Goal: Task Accomplishment & Management: Manage account settings

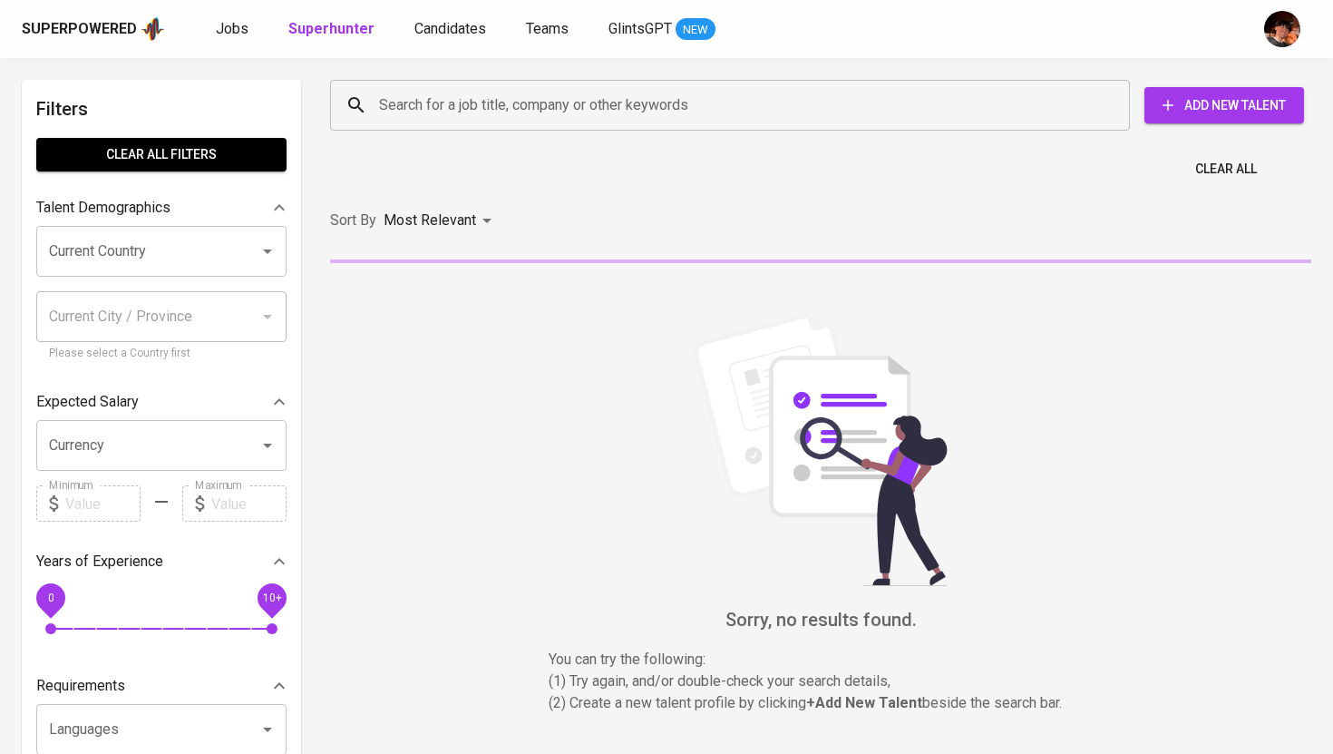
click at [395, 113] on input "Search for a job title, company or other keywords" at bounding box center [735, 105] width 720 height 34
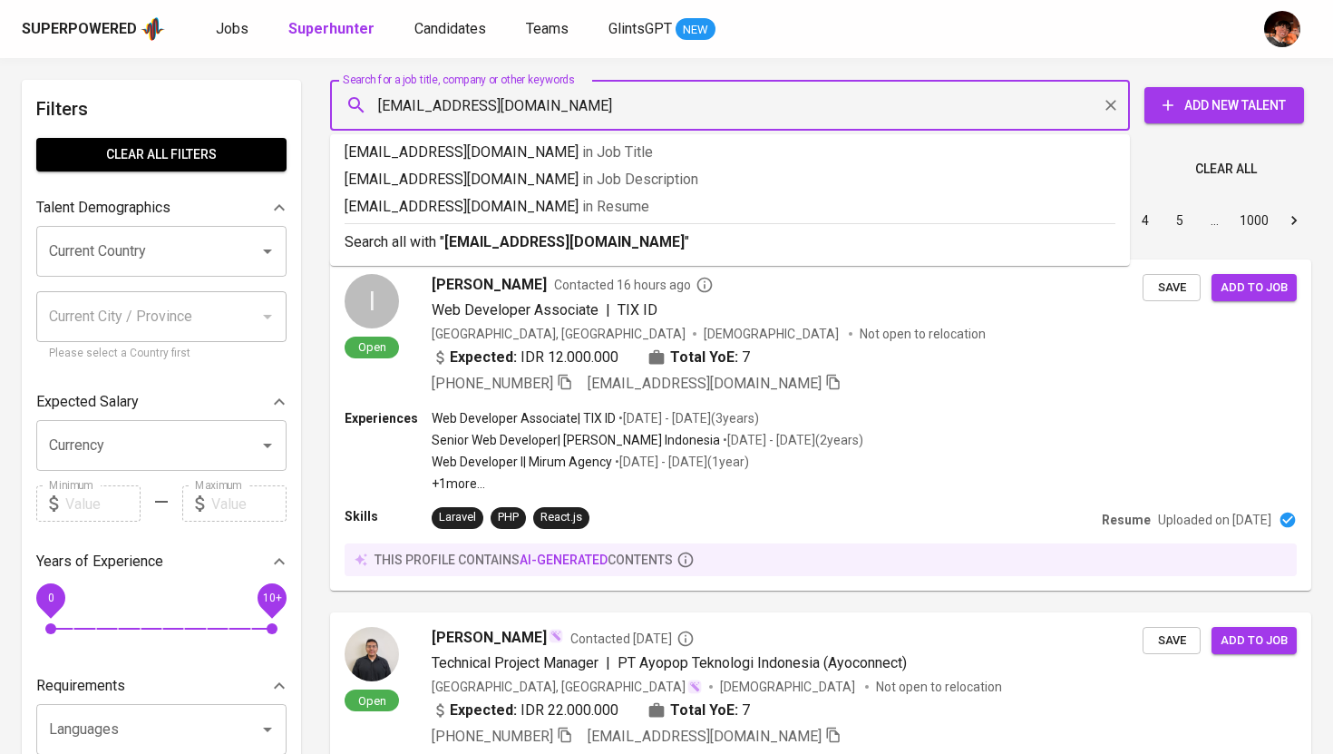
type input "[EMAIL_ADDRESS][DOMAIN_NAME]"
click at [554, 231] on p "Search all with " [EMAIL_ADDRESS][DOMAIN_NAME] "" at bounding box center [730, 242] width 771 height 22
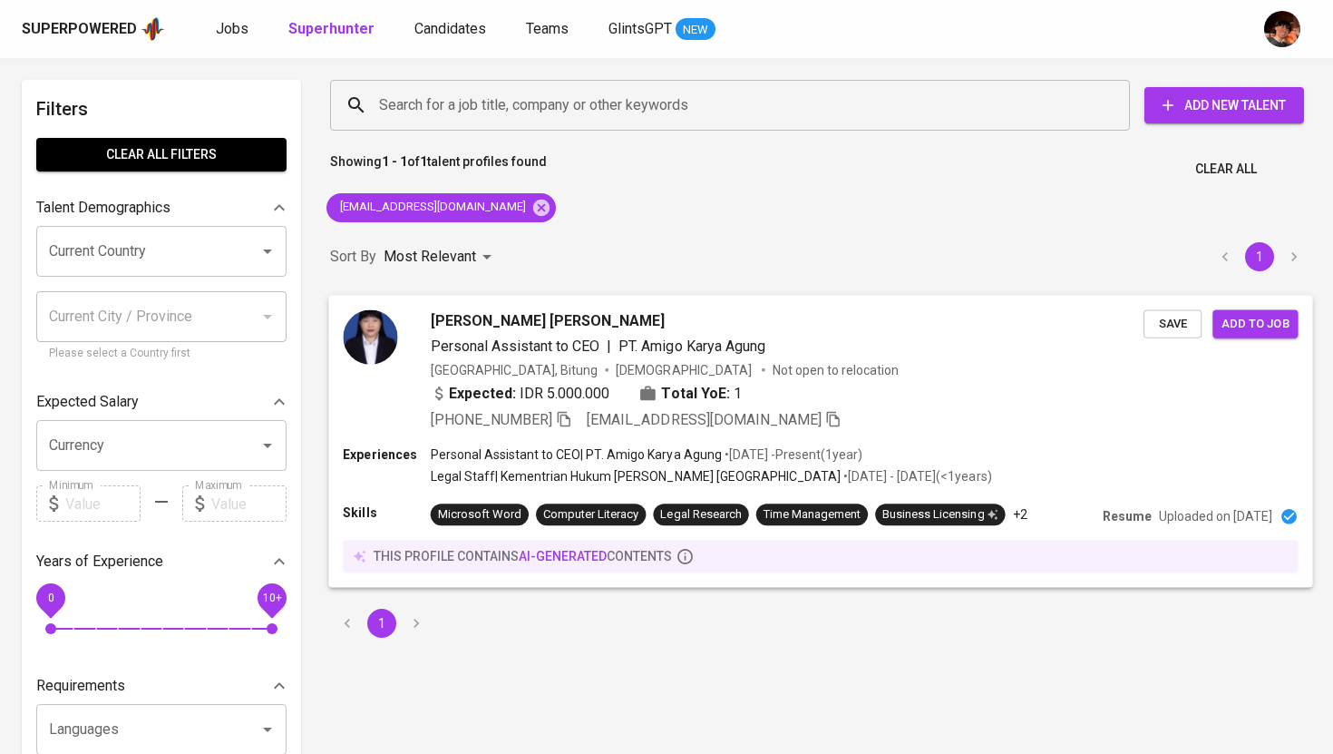
click at [484, 321] on span "[PERSON_NAME] [PERSON_NAME]" at bounding box center [548, 320] width 235 height 22
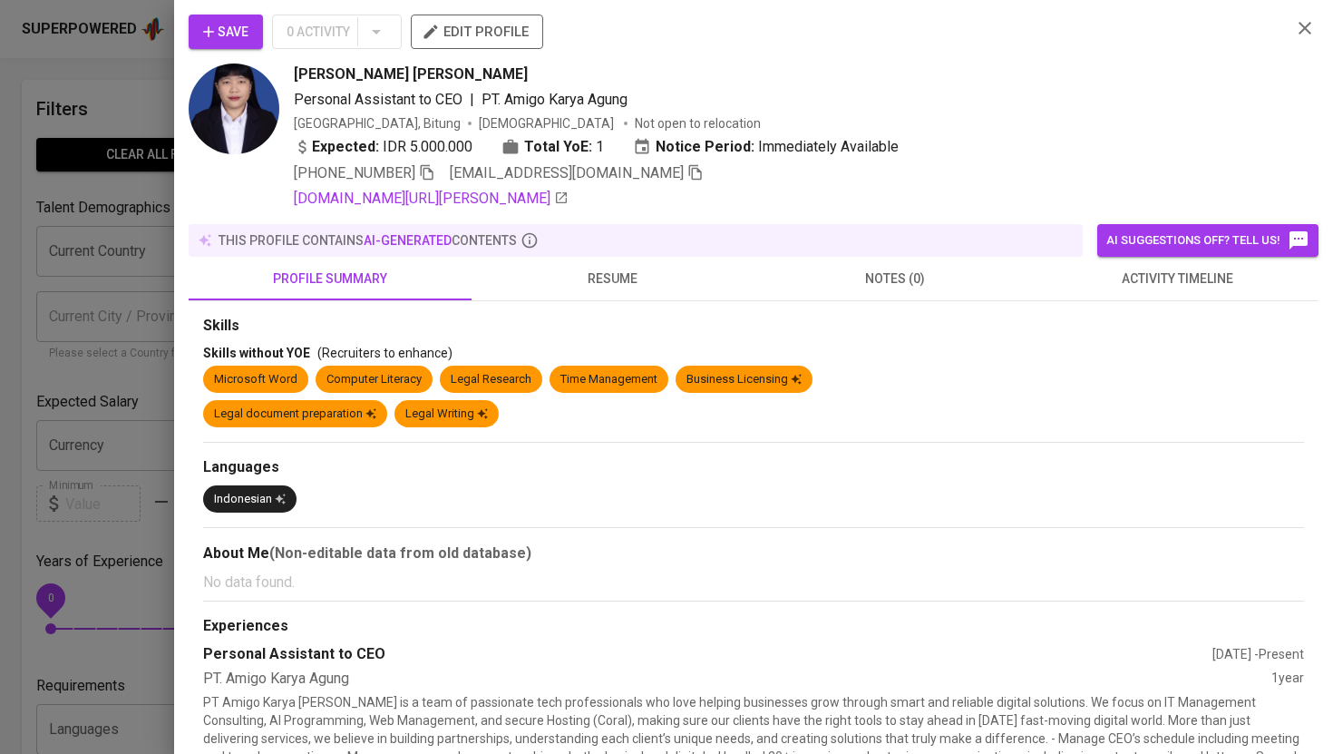
click at [235, 114] on img at bounding box center [234, 108] width 91 height 91
click at [248, 132] on img at bounding box center [234, 108] width 91 height 91
click at [496, 25] on span "edit profile" at bounding box center [476, 32] width 103 height 24
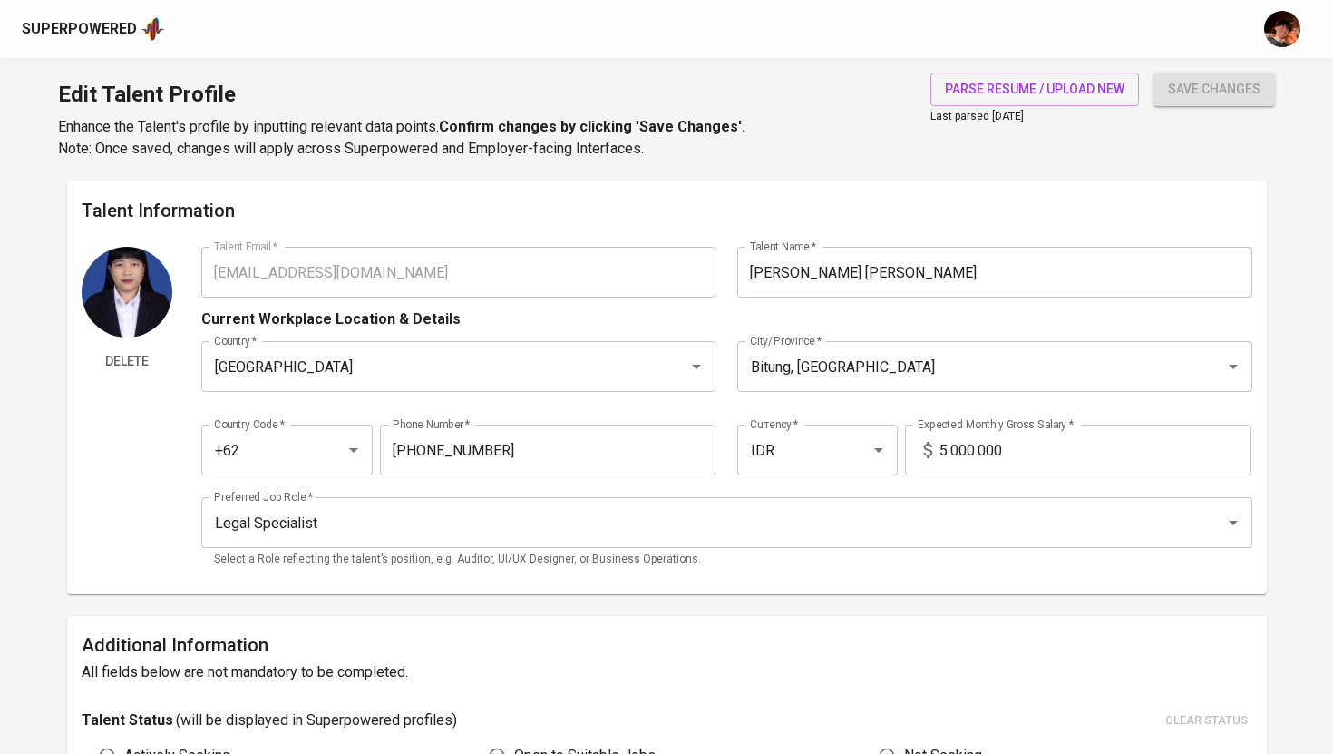
click at [134, 318] on img at bounding box center [127, 292] width 91 height 91
